Goal: Task Accomplishment & Management: Use online tool/utility

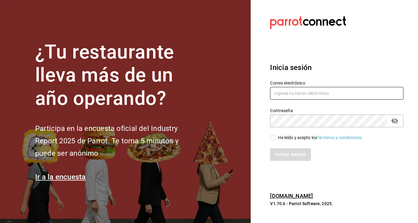
type input "[EMAIL_ADDRESS][DOMAIN_NAME]"
click at [275, 138] on input "He leído y acepto los Términos y condiciones." at bounding box center [272, 137] width 5 height 5
checkbox input "true"
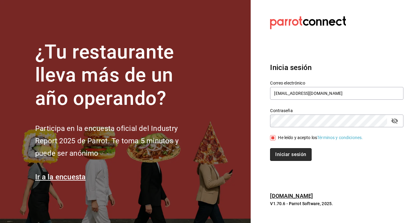
click at [281, 153] on button "Iniciar sesión" at bounding box center [290, 154] width 41 height 13
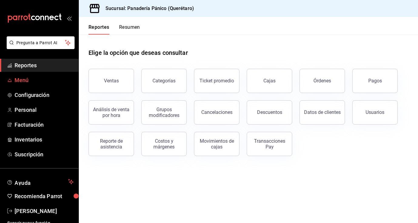
click at [22, 79] on span "Menú" at bounding box center [44, 80] width 59 height 8
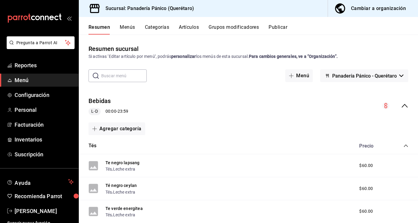
click at [354, 12] on div "Cambiar a organización" at bounding box center [378, 8] width 55 height 8
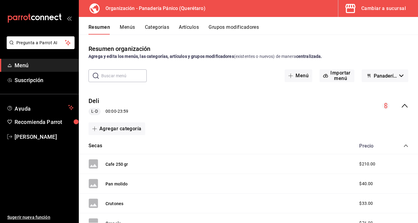
click at [161, 28] on button "Categorías" at bounding box center [157, 29] width 25 height 10
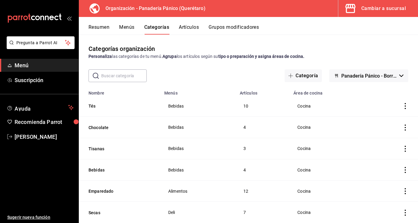
click at [127, 76] on input "text" at bounding box center [123, 76] width 45 height 12
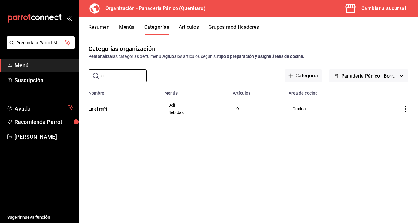
type input "en"
click at [405, 108] on icon "actions" at bounding box center [405, 109] width 6 height 6
click at [380, 125] on span "Editar" at bounding box center [387, 123] width 16 height 6
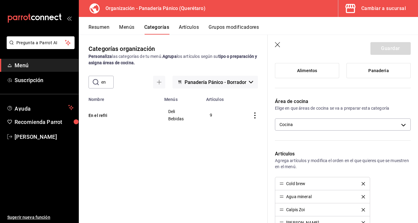
scroll to position [91, 0]
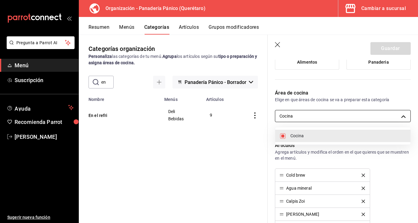
click at [406, 119] on body "Pregunta a Parrot AI Menú Suscripción Ayuda Recomienda Parrot [PERSON_NAME] Sug…" at bounding box center [209, 111] width 418 height 223
click at [358, 132] on li "Cocina" at bounding box center [342, 136] width 135 height 12
checkbox input "false"
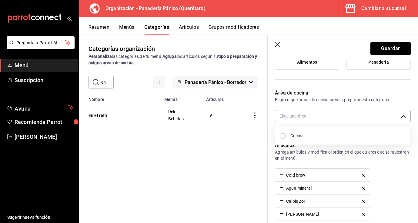
click at [358, 132] on li "Cocina" at bounding box center [342, 136] width 135 height 12
type input "bea226e6-bf47-4db3-af21-bb65a0e98bbf"
checkbox input "true"
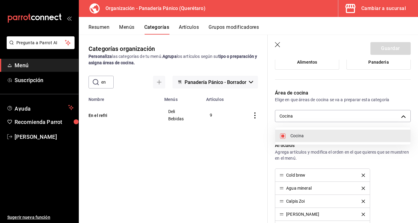
click at [411, 82] on div at bounding box center [209, 111] width 418 height 223
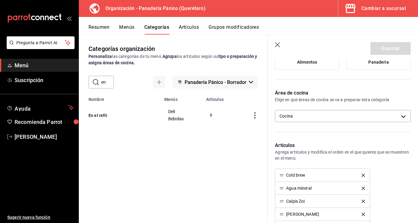
click at [275, 44] on icon "button" at bounding box center [278, 45] width 6 height 6
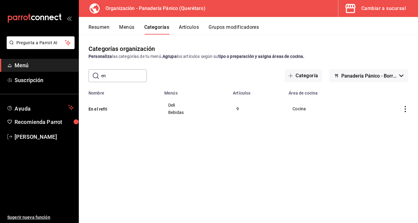
click at [131, 29] on button "Menús" at bounding box center [126, 29] width 15 height 10
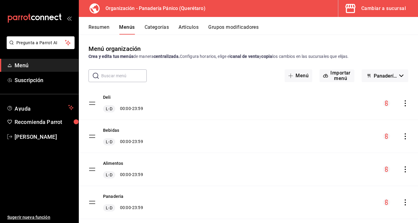
click at [407, 105] on icon "actions" at bounding box center [405, 103] width 6 height 6
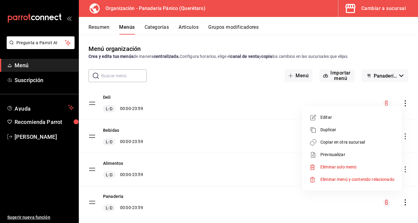
click at [328, 140] on span "Copiar en otra sucursal" at bounding box center [357, 142] width 74 height 6
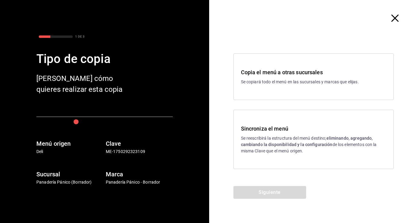
click at [275, 134] on div "Sincroniza el menú Se reescribirá la estructura del menú destino; eliminando, a…" at bounding box center [313, 140] width 145 height 30
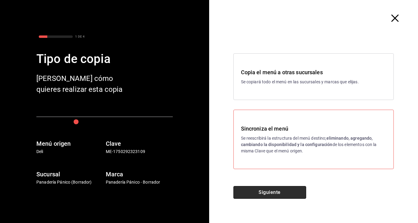
click at [260, 193] on button "Siguiente" at bounding box center [269, 192] width 73 height 13
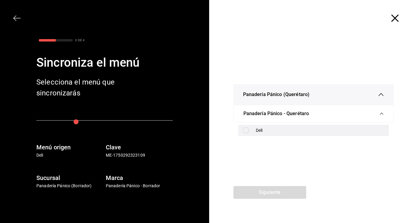
click at [247, 130] on input "checkbox" at bounding box center [245, 130] width 5 height 5
checkbox input "true"
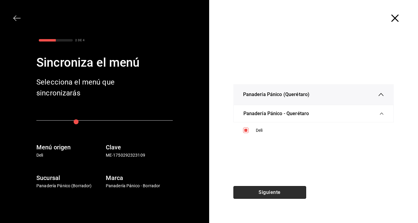
click at [256, 193] on button "Siguiente" at bounding box center [269, 192] width 73 height 13
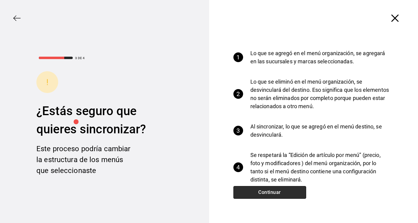
click at [256, 193] on button "Continuar" at bounding box center [269, 192] width 73 height 13
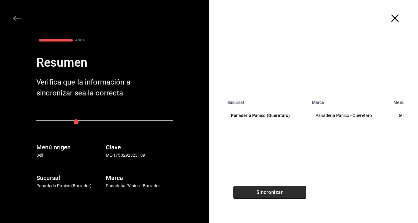
click at [256, 193] on button "Sincronizar" at bounding box center [269, 192] width 73 height 13
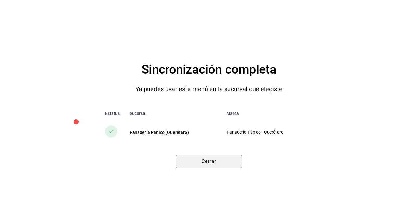
click at [222, 158] on button "Cerrar" at bounding box center [209, 161] width 67 height 13
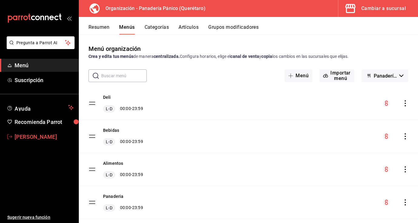
click at [51, 136] on span "[PERSON_NAME]" at bounding box center [44, 137] width 59 height 8
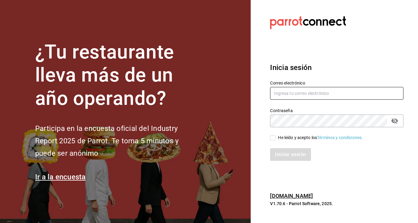
type input "[EMAIL_ADDRESS][DOMAIN_NAME]"
